Goal: Task Accomplishment & Management: Complete application form

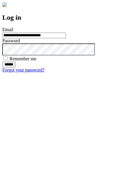
type input "**********"
click at [15, 67] on input "******" at bounding box center [8, 65] width 13 height 6
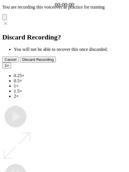
type input "**********"
